Goal: Task Accomplishment & Management: Complete application form

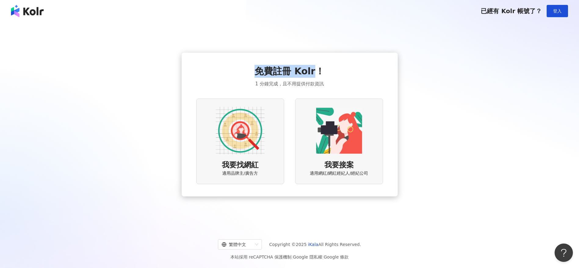
drag, startPoint x: 260, startPoint y: 71, endPoint x: 312, endPoint y: 71, distance: 52.8
click at [312, 71] on span "免費註冊 Kolr！" at bounding box center [290, 71] width 70 height 13
click at [288, 85] on span "1 分鐘完成，且不用提供付款資訊" at bounding box center [289, 83] width 68 height 7
click at [516, 118] on div "免費註冊 Kolr！ 1 分鐘完成，且不用提供付款資訊 我要找網紅 適用品牌主/廣告方 我要接案 適用網紅/網紅經紀人/經紀公司" at bounding box center [289, 124] width 565 height 195
drag, startPoint x: 113, startPoint y: 83, endPoint x: 112, endPoint y: 77, distance: 5.8
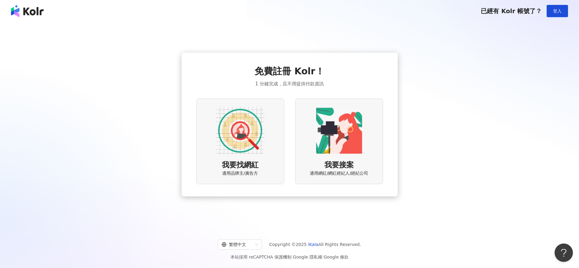
click at [113, 82] on div "免費註冊 Kolr！ 1 分鐘完成，且不用提供付款資訊 我要找網紅 適用品牌主/廣告方 我要接案 適用網紅/網紅經紀人/經紀公司" at bounding box center [289, 124] width 565 height 195
click at [236, 142] on img at bounding box center [240, 130] width 49 height 49
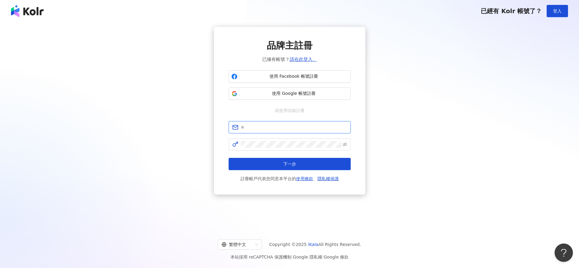
click at [302, 124] on input "text" at bounding box center [294, 127] width 106 height 7
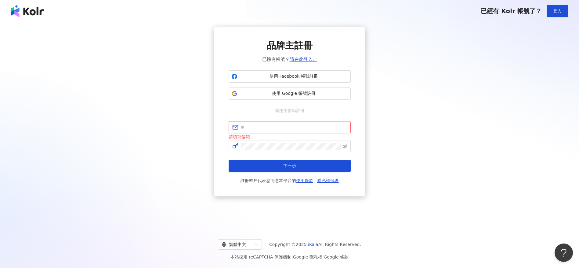
click at [268, 110] on div "或使用信箱註冊" at bounding box center [290, 110] width 122 height 7
click at [261, 126] on input "text" at bounding box center [294, 127] width 106 height 7
type input "**********"
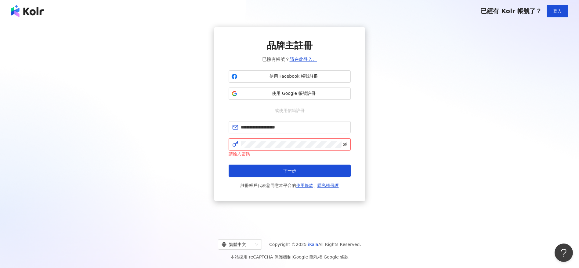
click at [343, 146] on icon "eye-invisible" at bounding box center [345, 144] width 4 height 4
click at [315, 167] on button "下一步" at bounding box center [290, 170] width 122 height 12
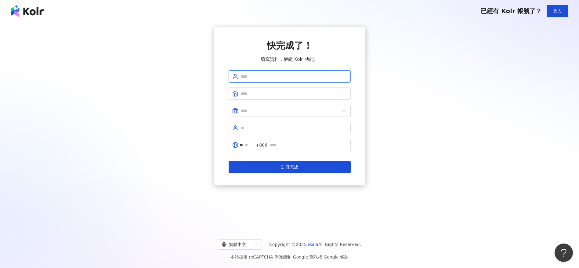
click at [283, 76] on input "text" at bounding box center [294, 76] width 106 height 7
type input "****"
click at [248, 96] on input "text" at bounding box center [294, 93] width 106 height 7
type input "*"
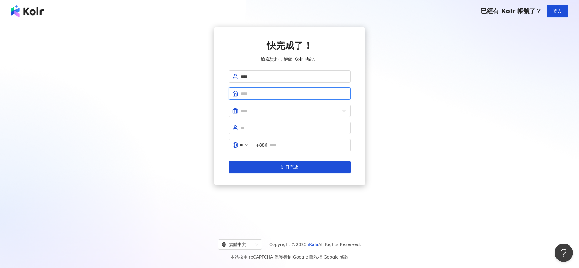
type input "*"
type input "**********"
click at [256, 110] on input "text" at bounding box center [290, 110] width 99 height 7
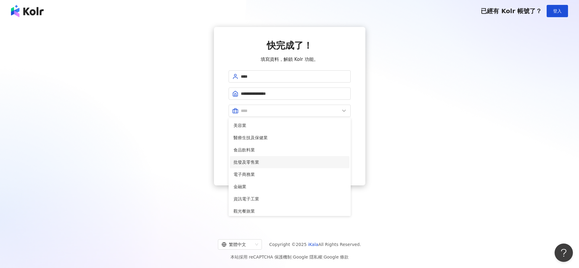
click at [289, 163] on span "批發及零售業" at bounding box center [290, 162] width 112 height 7
type input "******"
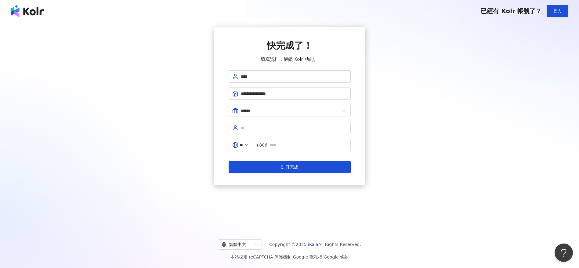
click at [159, 125] on div "**********" at bounding box center [289, 106] width 565 height 158
click at [248, 126] on input "text" at bounding box center [294, 127] width 106 height 7
type input "******"
click at [282, 143] on input "text" at bounding box center [308, 144] width 77 height 7
click at [276, 146] on input "**********" at bounding box center [308, 144] width 77 height 7
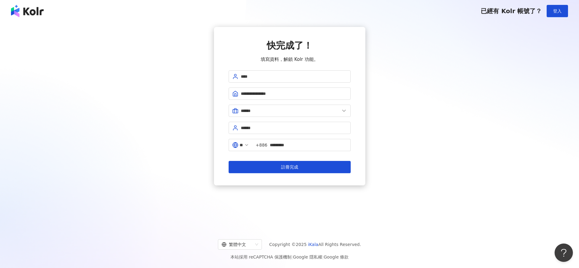
click at [400, 136] on div "**********" at bounding box center [289, 106] width 565 height 158
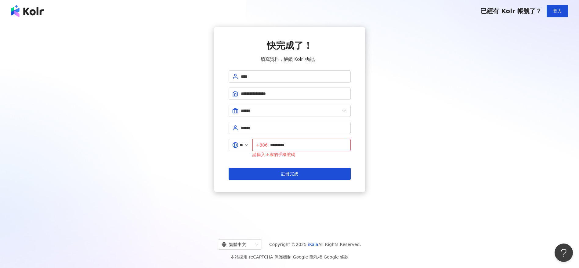
drag, startPoint x: 274, startPoint y: 145, endPoint x: 317, endPoint y: 149, distance: 43.6
click at [274, 145] on input "*********" at bounding box center [308, 144] width 77 height 7
type input "**********"
click at [440, 168] on div "**********" at bounding box center [289, 109] width 565 height 165
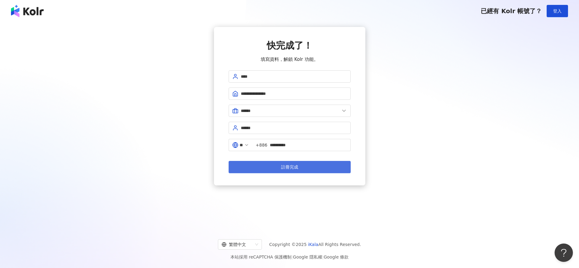
click at [332, 169] on button "註冊完成" at bounding box center [290, 167] width 122 height 12
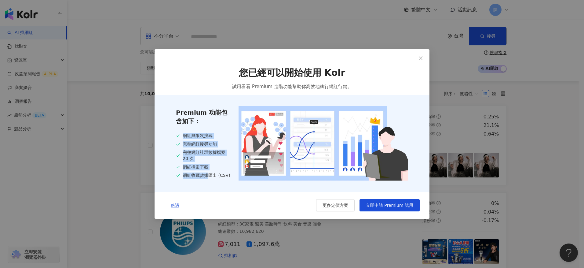
drag, startPoint x: 184, startPoint y: 133, endPoint x: 210, endPoint y: 175, distance: 49.3
click at [210, 176] on div "網紅無限次搜尋 完整網紅搜尋功能 完整網紅社群數據檔案 20 次 網紅檔案下載 網紅收藏數據匯出 (CSV)" at bounding box center [203, 156] width 55 height 46
click at [419, 56] on icon "close" at bounding box center [420, 58] width 5 height 5
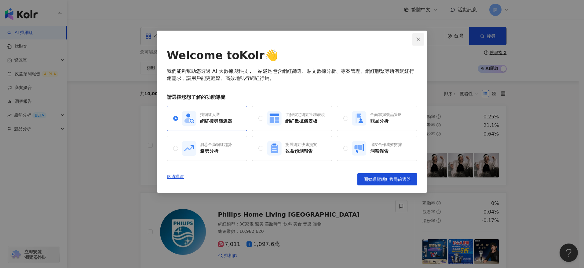
click at [418, 41] on icon "close" at bounding box center [418, 39] width 5 height 5
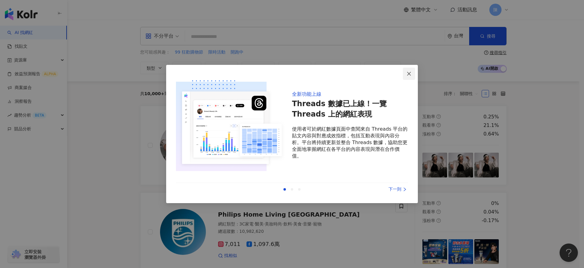
click at [408, 72] on icon "close" at bounding box center [409, 73] width 4 height 4
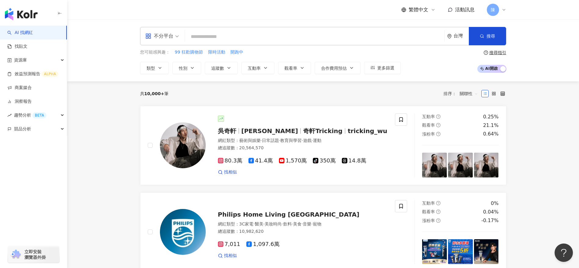
click at [506, 14] on div "陳" at bounding box center [497, 10] width 20 height 12
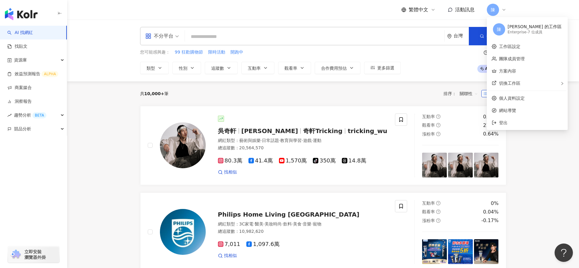
click at [506, 10] on icon at bounding box center [504, 9] width 5 height 5
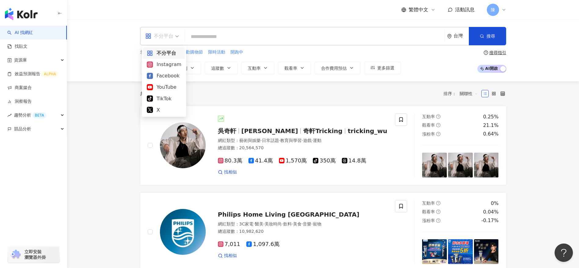
click at [165, 34] on div "不分平台" at bounding box center [159, 36] width 28 height 10
click at [166, 85] on div "YouTube" at bounding box center [164, 87] width 35 height 8
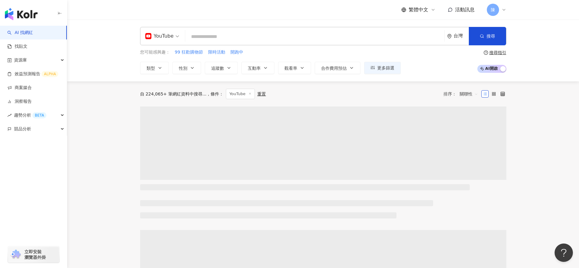
drag, startPoint x: 97, startPoint y: 137, endPoint x: 101, endPoint y: 132, distance: 6.3
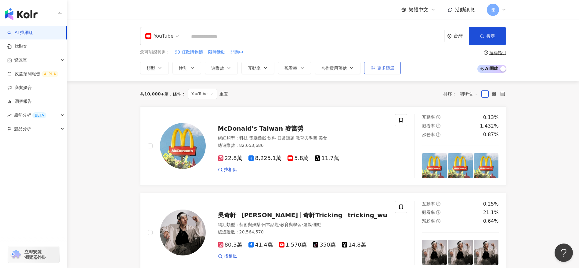
click at [375, 69] on button "更多篩選" at bounding box center [382, 68] width 37 height 12
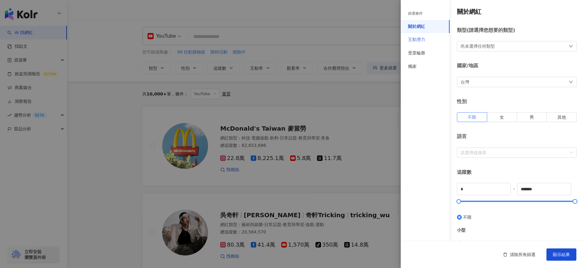
click at [431, 41] on div "互動潛力" at bounding box center [425, 39] width 49 height 13
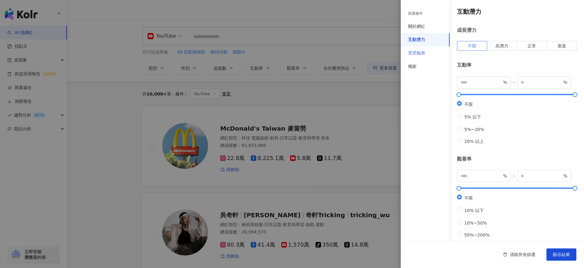
click at [430, 56] on div "受眾輪廓" at bounding box center [425, 52] width 49 height 13
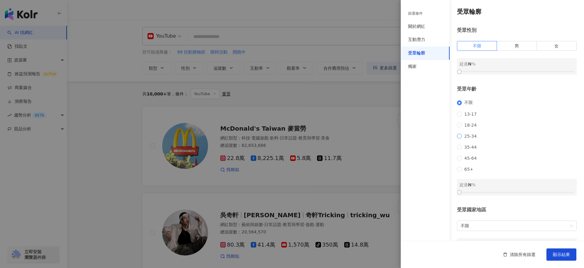
click at [463, 138] on span "25-34" at bounding box center [470, 135] width 17 height 5
click at [466, 149] on span "35-44" at bounding box center [470, 146] width 17 height 5
click at [513, 41] on div "受眾性別 不限 男 女 超過 N %" at bounding box center [517, 51] width 120 height 48
click at [515, 43] on span "男" at bounding box center [517, 45] width 4 height 5
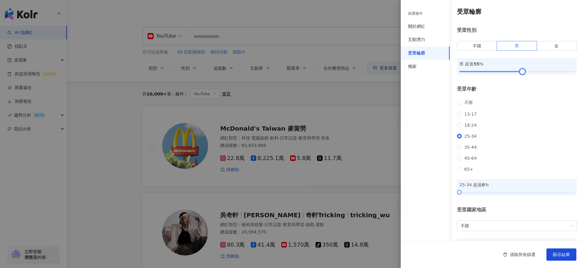
drag, startPoint x: 460, startPoint y: 71, endPoint x: 520, endPoint y: 71, distance: 60.5
click at [521, 71] on div at bounding box center [522, 71] width 3 height 3
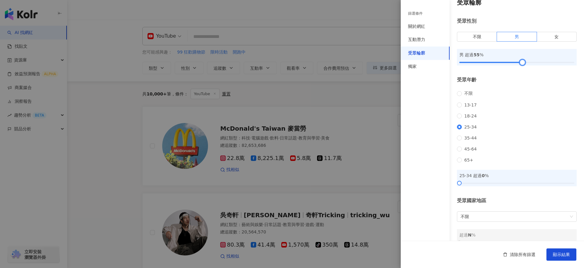
scroll to position [29, 0]
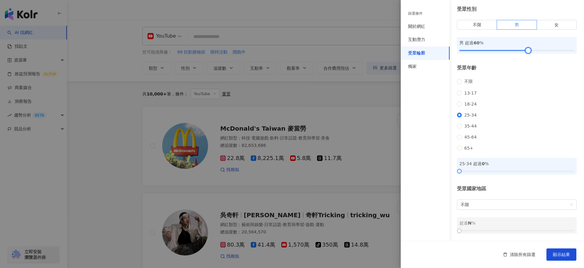
drag, startPoint x: 519, startPoint y: 41, endPoint x: 524, endPoint y: 41, distance: 5.5
click at [527, 49] on div at bounding box center [528, 50] width 3 height 3
click at [475, 208] on span "不限" at bounding box center [517, 204] width 112 height 10
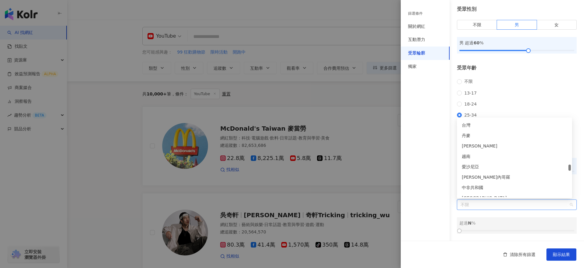
scroll to position [1393, 0]
click at [477, 144] on div "台灣" at bounding box center [514, 145] width 105 height 7
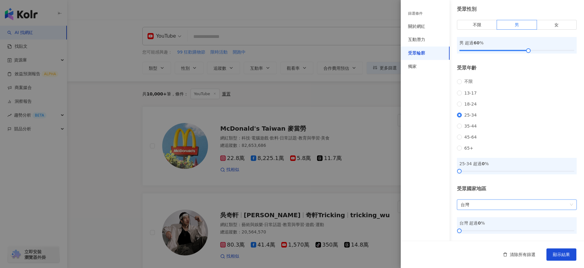
click at [431, 184] on div "篩選條件 關於網紅 互動潛力 受眾輪廓 獨家" at bounding box center [425, 137] width 49 height 260
drag, startPoint x: 458, startPoint y: 229, endPoint x: 560, endPoint y: 222, distance: 101.6
click at [560, 222] on div "台灣 超過 92 %" at bounding box center [517, 225] width 120 height 16
click at [561, 230] on div at bounding box center [562, 230] width 3 height 3
click at [424, 41] on div "互動潛力" at bounding box center [416, 40] width 17 height 6
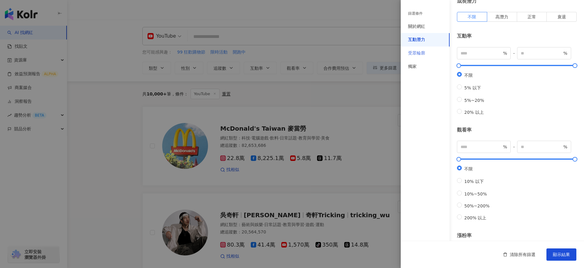
click at [426, 55] on div "受眾輪廓" at bounding box center [425, 52] width 49 height 13
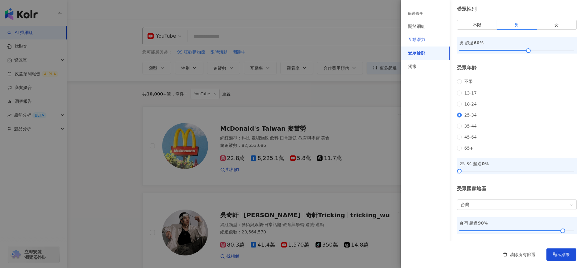
click at [427, 42] on div "互動潛力" at bounding box center [425, 39] width 49 height 13
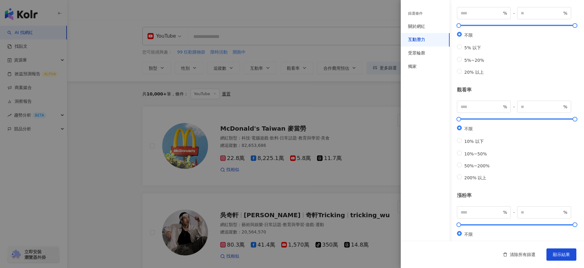
scroll to position [142, 0]
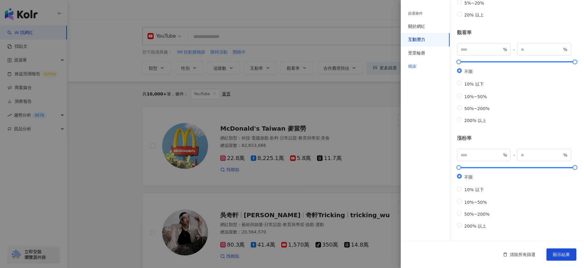
click at [425, 67] on div "獨家" at bounding box center [425, 66] width 49 height 13
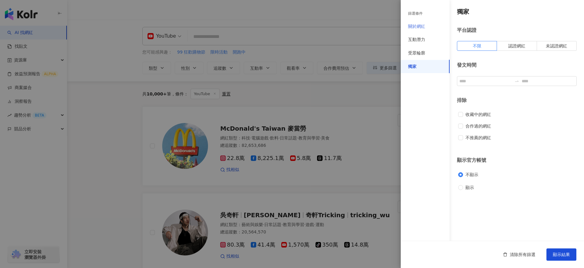
click at [430, 28] on div "關於網紅" at bounding box center [425, 26] width 49 height 13
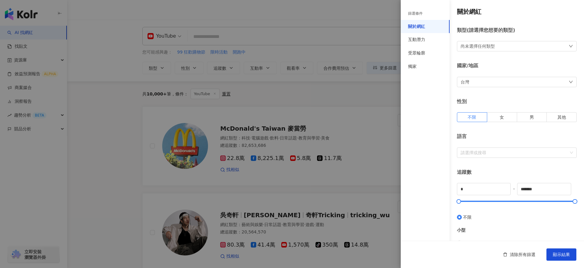
click at [541, 47] on div "尚未選擇任何類型" at bounding box center [517, 46] width 120 height 10
click at [537, 30] on div "類型 ( 請選擇您想要的類型 )" at bounding box center [517, 30] width 120 height 7
click at [531, 121] on label "男" at bounding box center [532, 117] width 30 height 10
click at [491, 157] on div "請選擇或搜尋" at bounding box center [517, 152] width 120 height 10
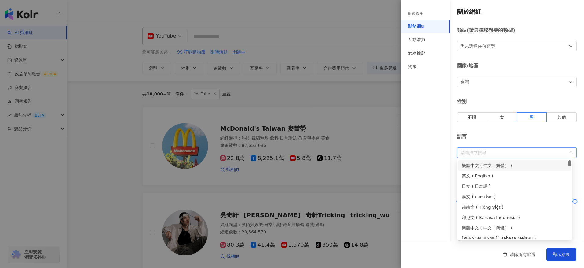
click at [492, 162] on div "繁體中文 ( 中文（繁體） )" at bounding box center [514, 165] width 105 height 7
click at [520, 140] on div "語言 繁體中文" at bounding box center [517, 145] width 120 height 24
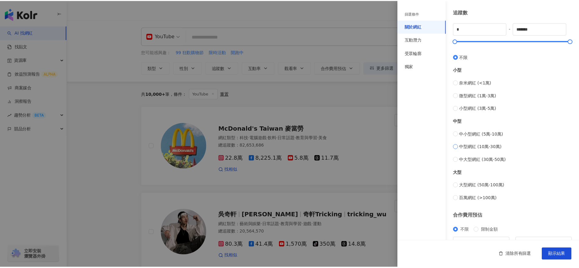
scroll to position [194, 0]
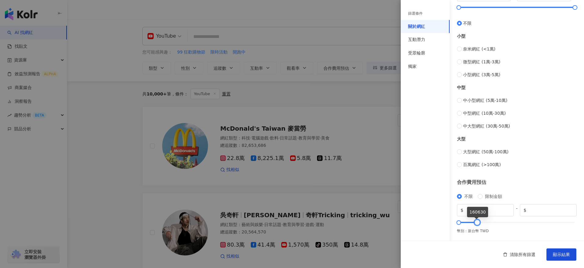
drag, startPoint x: 571, startPoint y: 221, endPoint x: 484, endPoint y: 225, distance: 87.8
click at [477, 226] on div "不限 限制金額 $ * - $ ******" at bounding box center [517, 210] width 120 height 35
click at [563, 256] on span "顯示結果" at bounding box center [561, 254] width 17 height 5
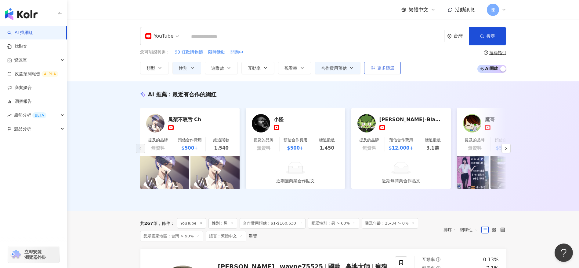
click at [391, 68] on span "更多篩選" at bounding box center [386, 67] width 17 height 5
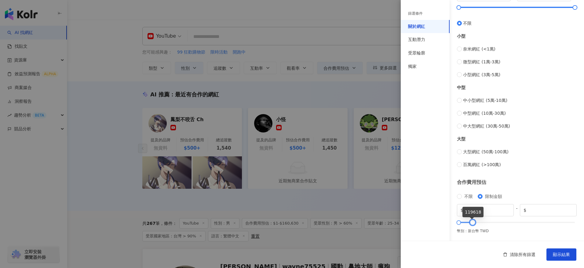
drag, startPoint x: 478, startPoint y: 224, endPoint x: 473, endPoint y: 224, distance: 4.6
click at [473, 224] on div at bounding box center [472, 222] width 3 height 3
click at [473, 224] on div at bounding box center [471, 222] width 3 height 3
click at [571, 250] on button "顯示結果" at bounding box center [561, 254] width 30 height 12
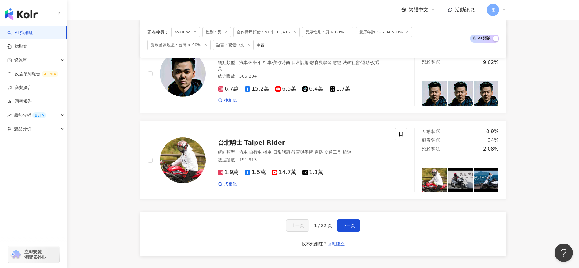
scroll to position [995, 0]
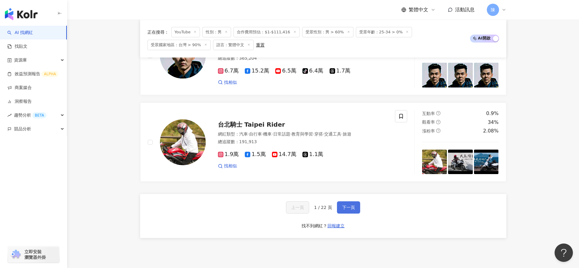
click at [349, 210] on button "下一頁" at bounding box center [348, 207] width 23 height 12
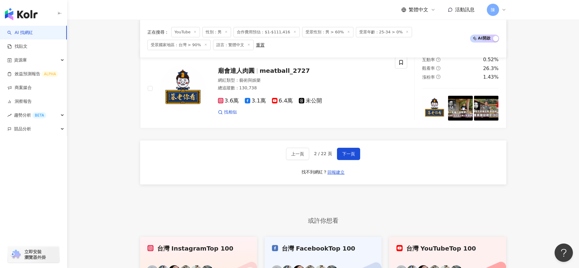
scroll to position [1071, 0]
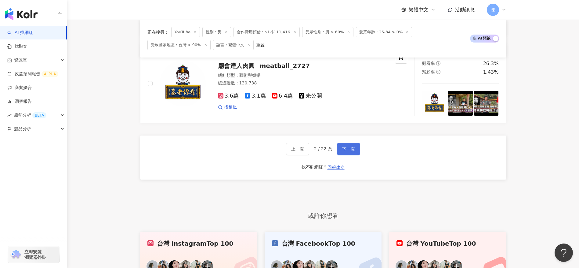
click at [351, 145] on button "下一頁" at bounding box center [348, 149] width 23 height 12
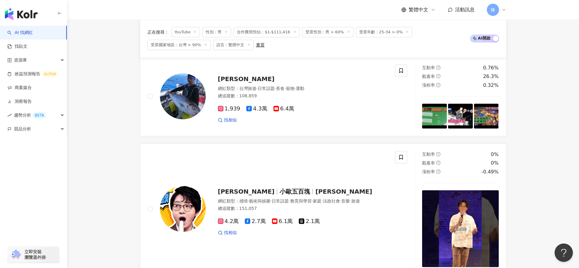
scroll to position [1197, 0]
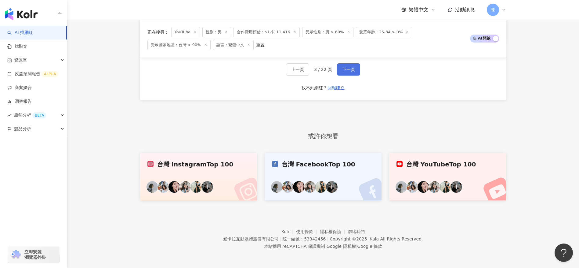
click at [342, 73] on button "下一頁" at bounding box center [348, 69] width 23 height 12
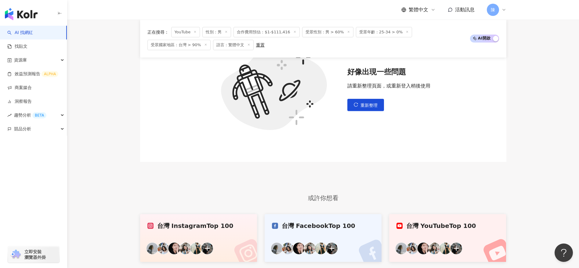
scroll to position [125, 0]
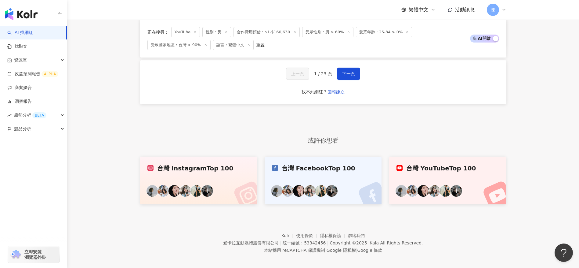
scroll to position [1240, 0]
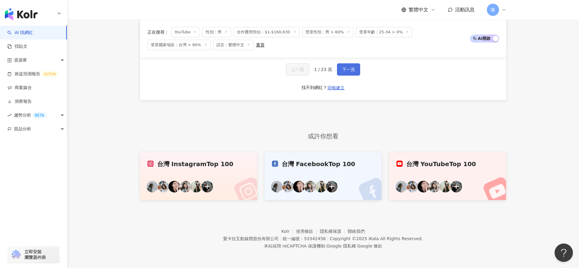
click at [355, 70] on button "下一頁" at bounding box center [348, 69] width 23 height 12
click at [345, 74] on button "下一頁" at bounding box center [348, 69] width 23 height 12
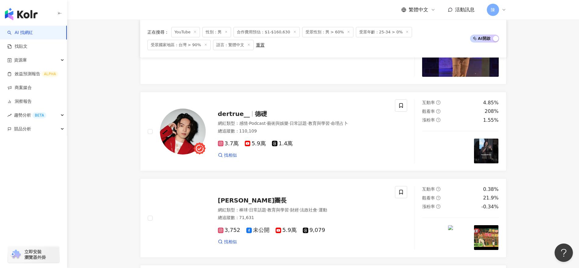
scroll to position [1322, 0]
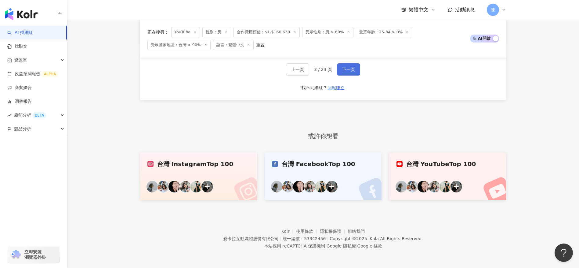
click at [356, 72] on button "下一頁" at bounding box center [348, 69] width 23 height 12
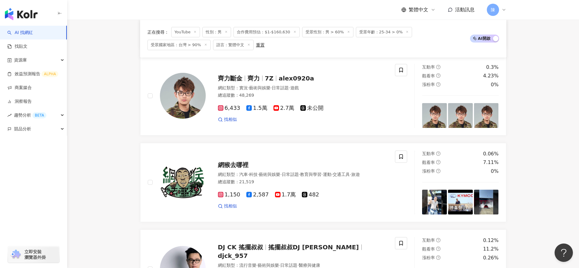
scroll to position [1340, 0]
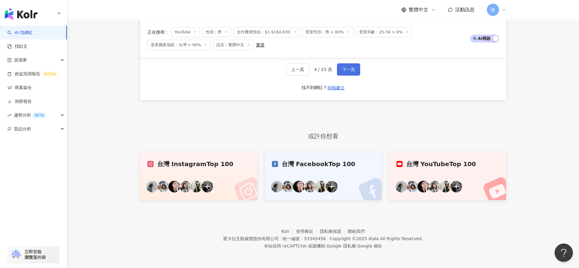
click at [345, 73] on button "下一頁" at bounding box center [348, 69] width 23 height 12
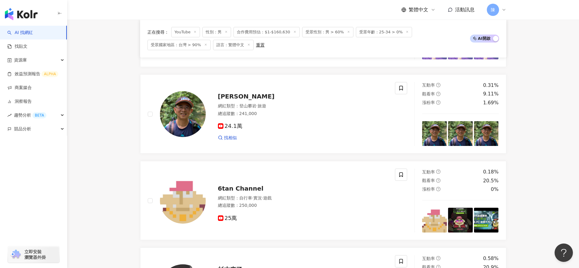
scroll to position [1291, 0]
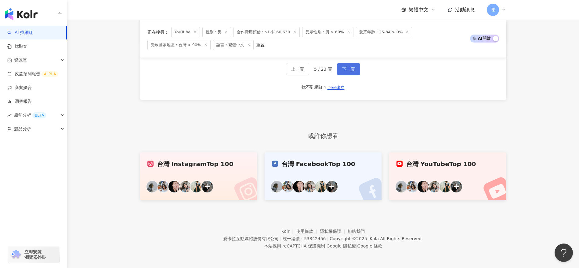
click at [345, 70] on span "下一頁" at bounding box center [348, 69] width 13 height 5
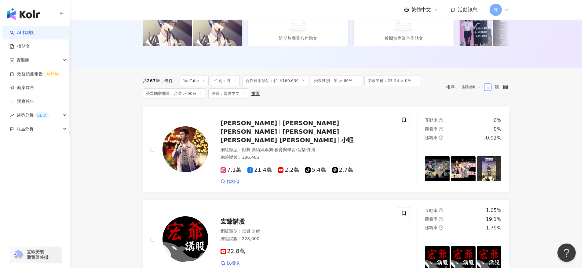
scroll to position [0, 0]
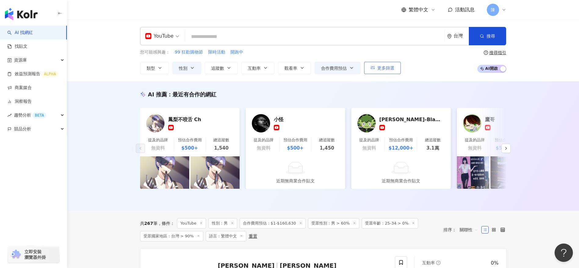
click at [396, 71] on button "更多篩選" at bounding box center [382, 68] width 37 height 12
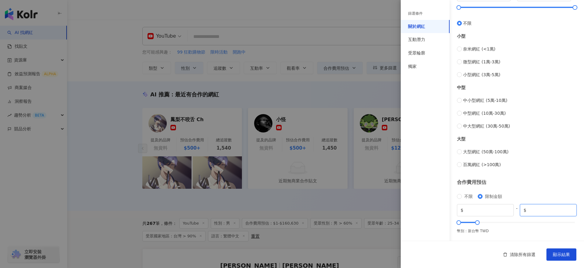
click at [565, 211] on input "******" at bounding box center [551, 209] width 46 height 7
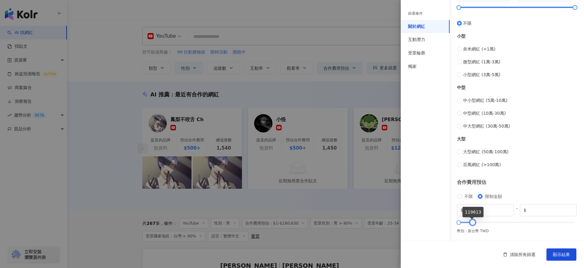
drag, startPoint x: 474, startPoint y: 223, endPoint x: 471, endPoint y: 223, distance: 3.4
click at [471, 223] on div at bounding box center [472, 222] width 3 height 3
type input "******"
click at [471, 223] on div at bounding box center [472, 222] width 3 height 3
click at [430, 42] on div "互動潛力" at bounding box center [425, 39] width 49 height 13
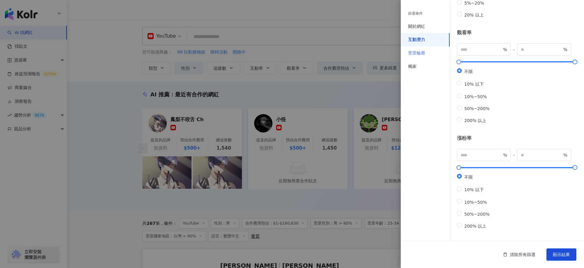
click at [421, 47] on div "受眾輪廓" at bounding box center [425, 52] width 49 height 13
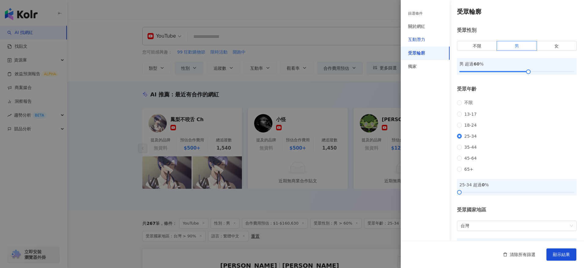
click at [425, 42] on div "互動潛力" at bounding box center [416, 40] width 17 height 6
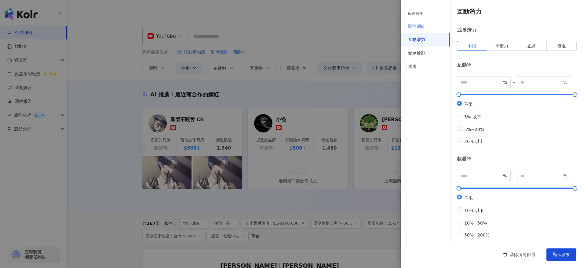
click at [434, 26] on div "關於網紅" at bounding box center [425, 26] width 49 height 13
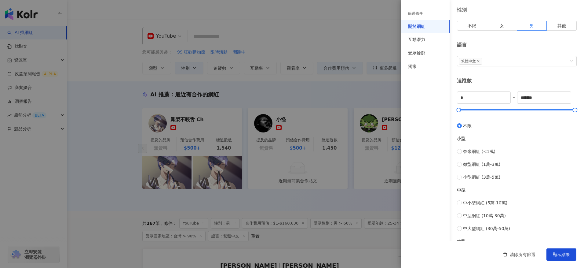
scroll to position [194, 0]
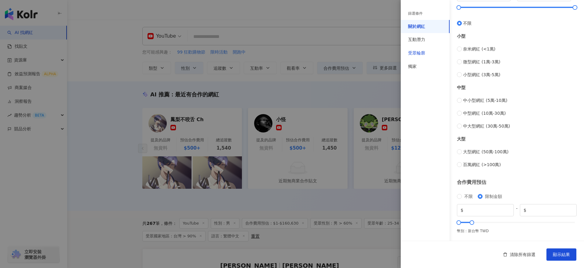
click at [422, 53] on div "受眾輪廓" at bounding box center [416, 53] width 17 height 6
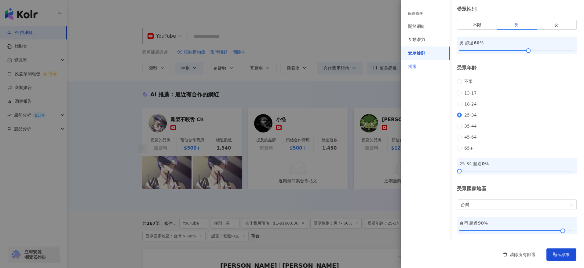
scroll to position [29, 0]
click at [420, 72] on div "獨家" at bounding box center [425, 66] width 49 height 13
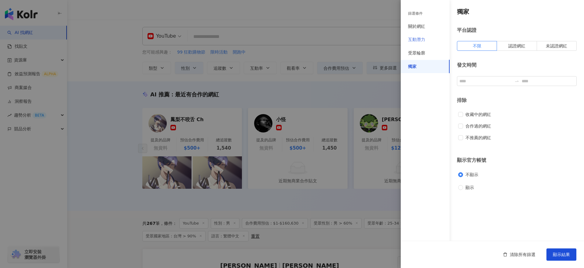
click at [427, 36] on div "互動潛力" at bounding box center [425, 39] width 49 height 13
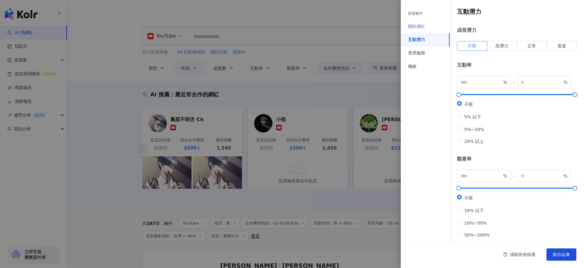
click at [430, 26] on div "關於網紅" at bounding box center [425, 26] width 49 height 13
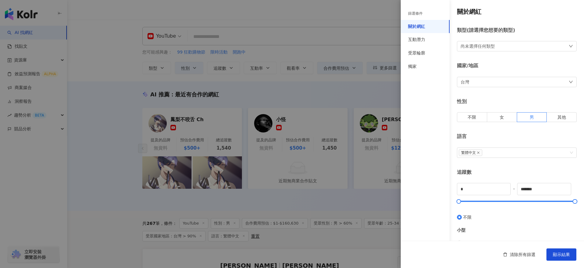
click at [542, 48] on div "尚未選擇任何類型" at bounding box center [517, 46] width 120 height 10
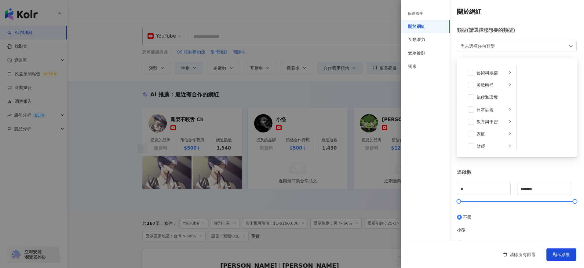
click at [538, 5] on div "關於網紅 類型 ( 請選擇您想要的類型 ) 尚未選擇任何類型 藝術與娛樂 美妝時尚 氣候和環境 日常話題 教育與學習 家庭 財經 美食 命理占卜 遊戲 法政社…" at bounding box center [492, 217] width 183 height 434
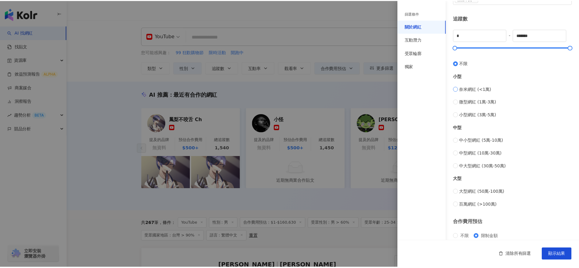
scroll to position [194, 0]
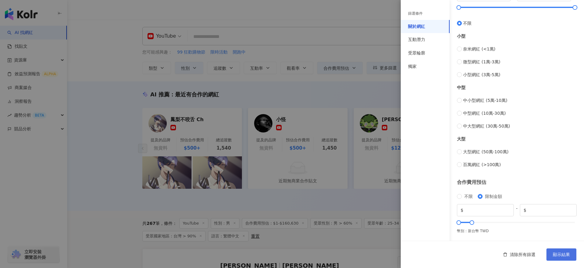
click at [567, 252] on span "顯示結果" at bounding box center [561, 254] width 17 height 5
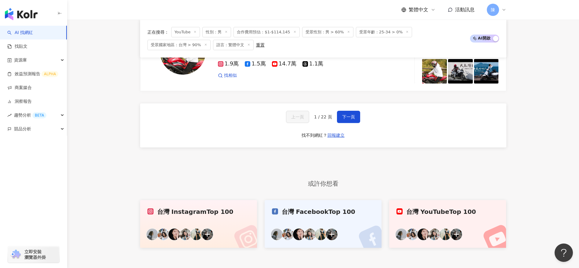
scroll to position [1084, 0]
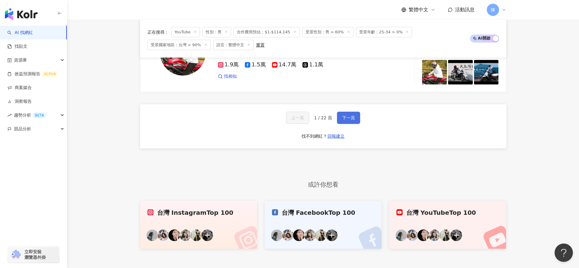
click at [350, 118] on span "下一頁" at bounding box center [348, 117] width 13 height 5
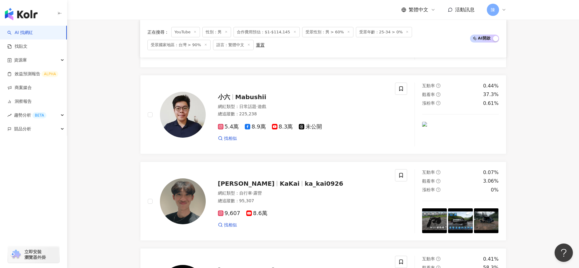
scroll to position [1102, 0]
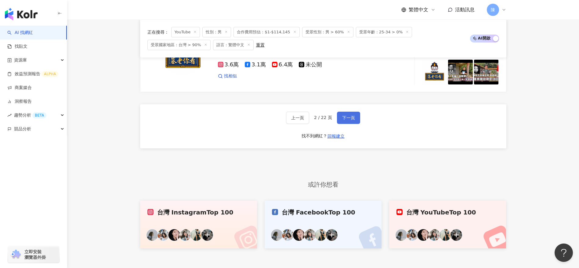
click at [349, 119] on span "下一頁" at bounding box center [348, 117] width 13 height 5
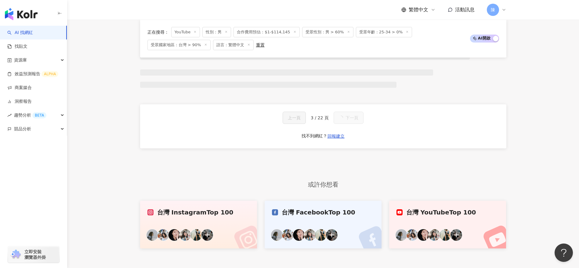
scroll to position [1149, 0]
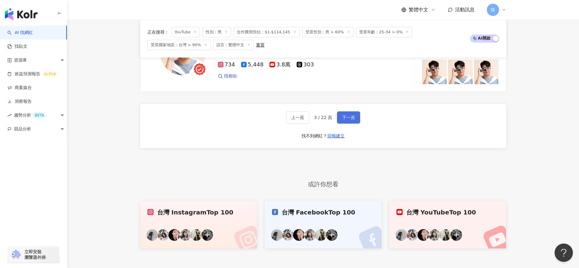
click at [349, 119] on span "下一頁" at bounding box center [348, 117] width 13 height 5
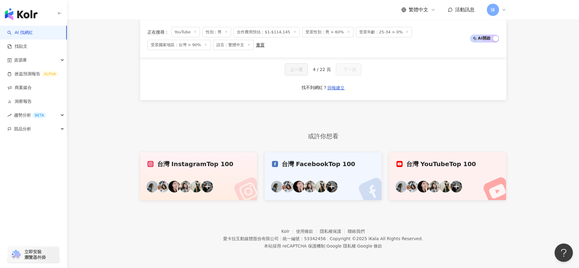
scroll to position [417, 0]
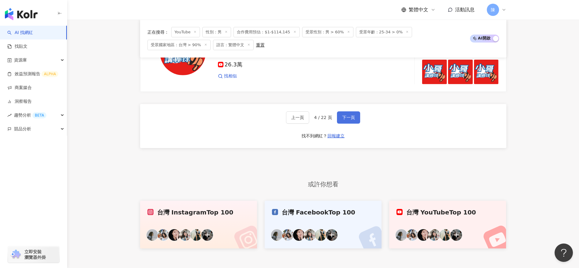
click at [342, 119] on span "下一頁" at bounding box center [348, 117] width 13 height 5
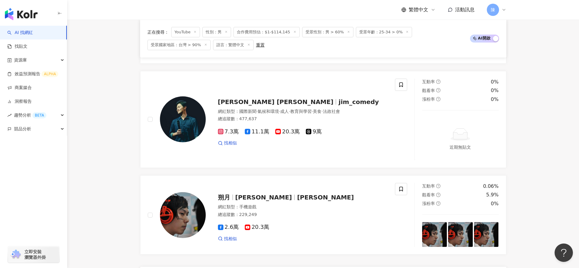
scroll to position [985, 0]
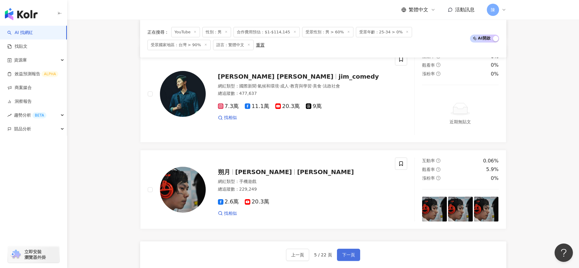
click at [356, 248] on button "下一頁" at bounding box center [348, 254] width 23 height 12
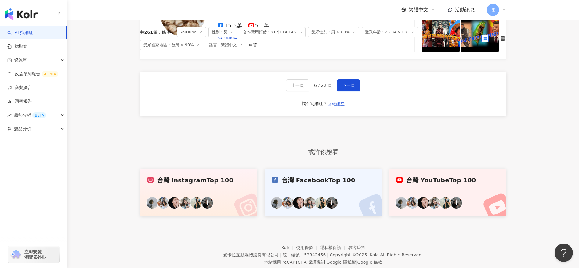
scroll to position [1163, 0]
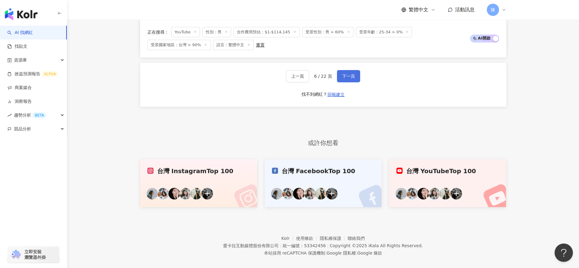
click at [355, 71] on button "下一頁" at bounding box center [348, 76] width 23 height 12
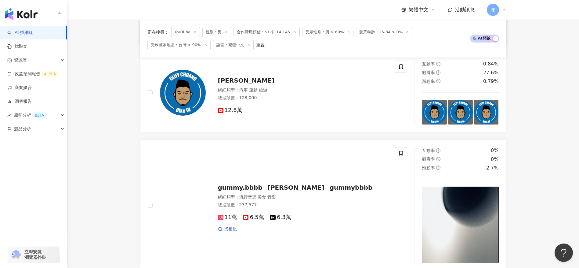
scroll to position [1202, 0]
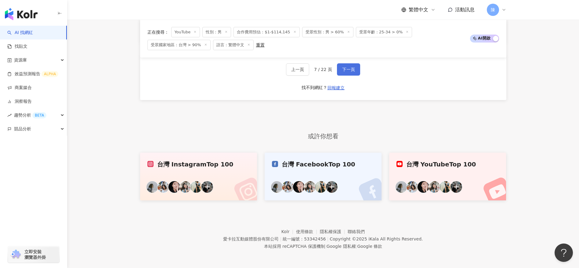
click at [347, 65] on button "下一頁" at bounding box center [348, 69] width 23 height 12
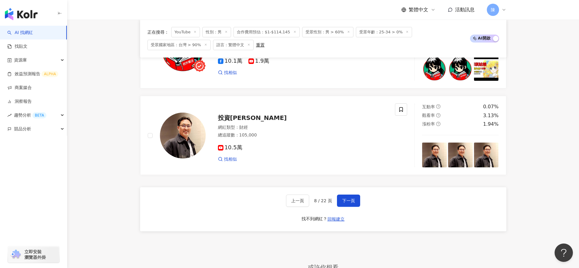
scroll to position [1104, 0]
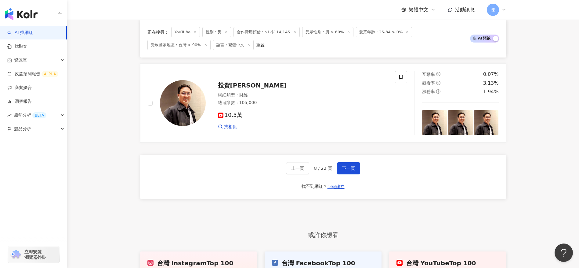
click at [354, 161] on div "上一頁 8 / 22 頁 下一頁 找不到網紅？ 回報建立" at bounding box center [323, 177] width 367 height 44
click at [351, 166] on span "下一頁" at bounding box center [348, 168] width 13 height 5
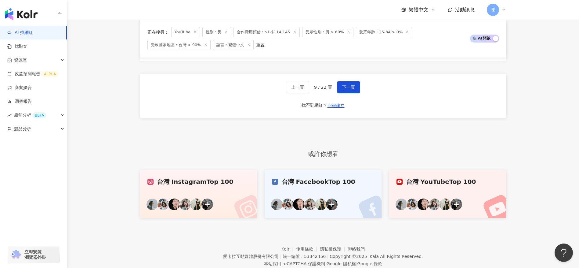
scroll to position [1186, 0]
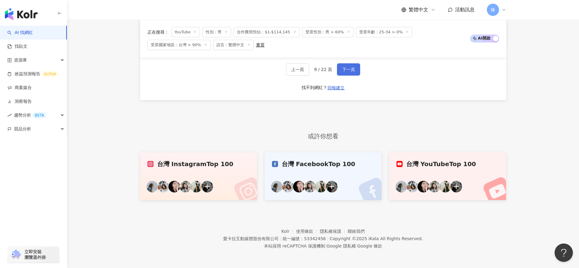
click at [349, 71] on span "下一頁" at bounding box center [348, 69] width 13 height 5
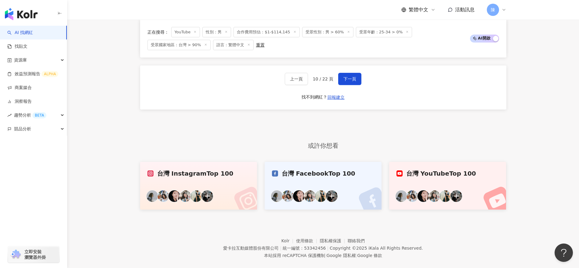
scroll to position [1254, 0]
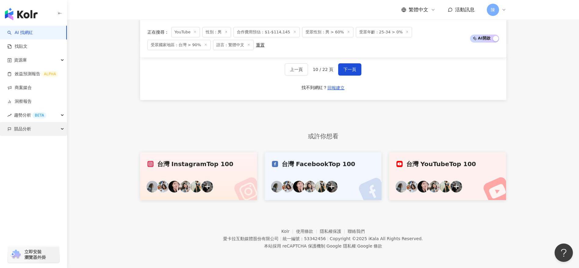
click at [60, 127] on div "競品分析" at bounding box center [33, 129] width 67 height 14
click at [40, 146] on link "品牌帳號分析" at bounding box center [28, 143] width 26 height 6
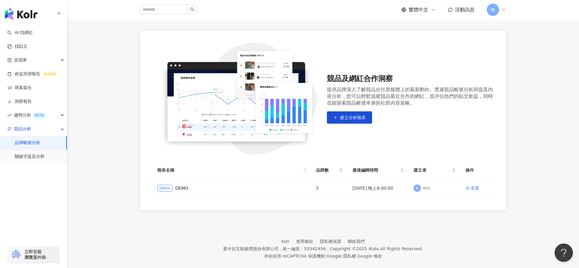
scroll to position [49, 0]
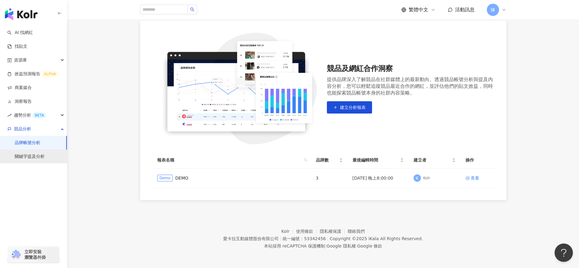
click at [33, 159] on link "關鍵字提及分析" at bounding box center [30, 156] width 30 height 6
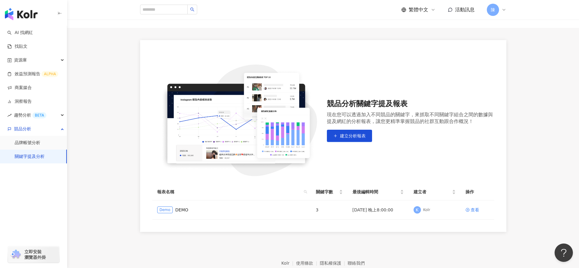
scroll to position [61, 0]
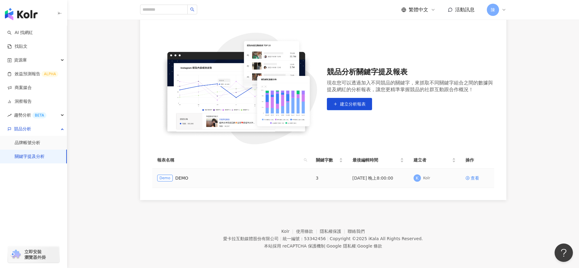
click at [223, 177] on div "Demo DEMO" at bounding box center [231, 177] width 149 height 7
click at [476, 179] on div "查看" at bounding box center [475, 177] width 9 height 7
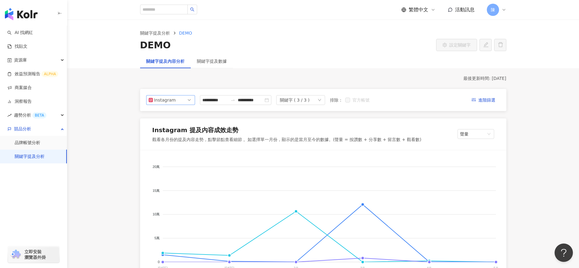
click at [186, 103] on span "Instagram" at bounding box center [171, 99] width 44 height 9
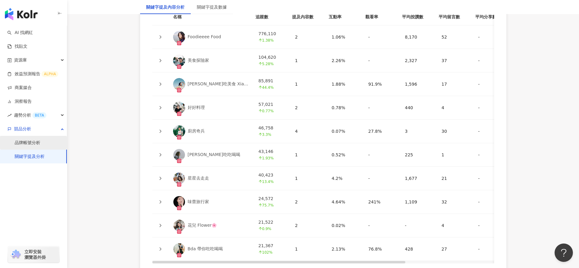
scroll to position [1429, 0]
